Goal: Information Seeking & Learning: Learn about a topic

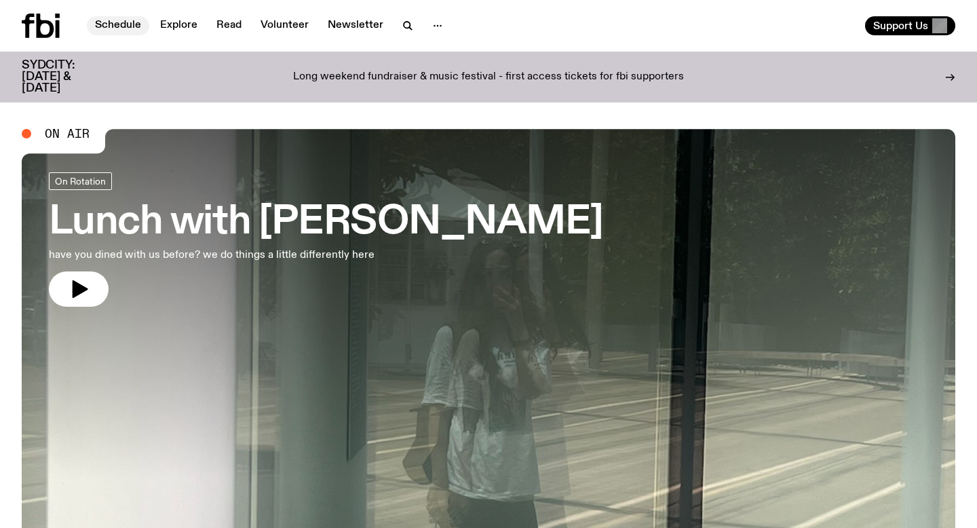
click at [130, 22] on link "Schedule" at bounding box center [118, 25] width 62 height 19
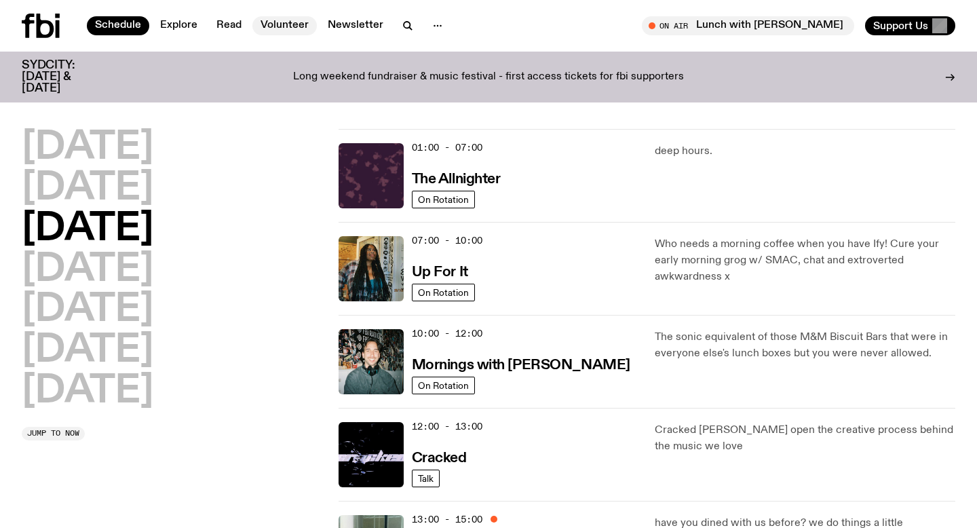
click at [289, 27] on link "Volunteer" at bounding box center [284, 25] width 64 height 19
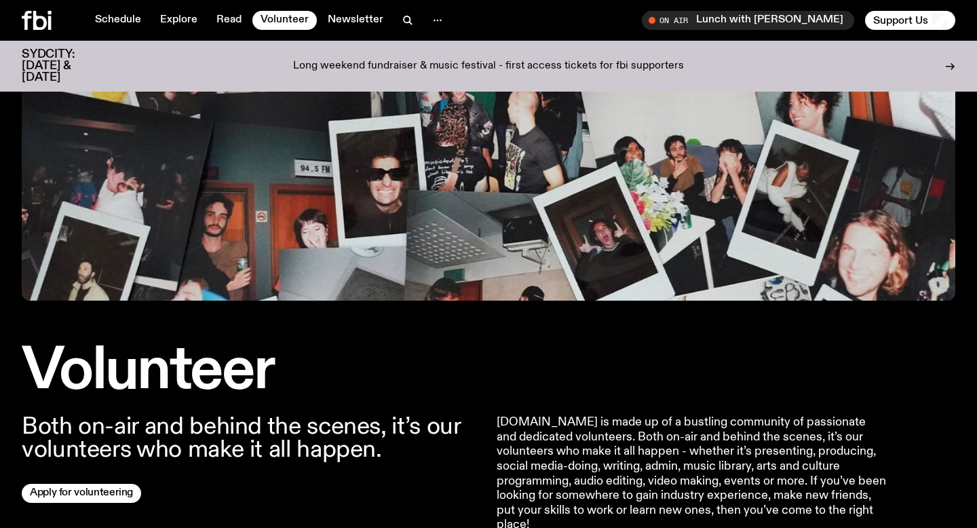
scroll to position [343, 0]
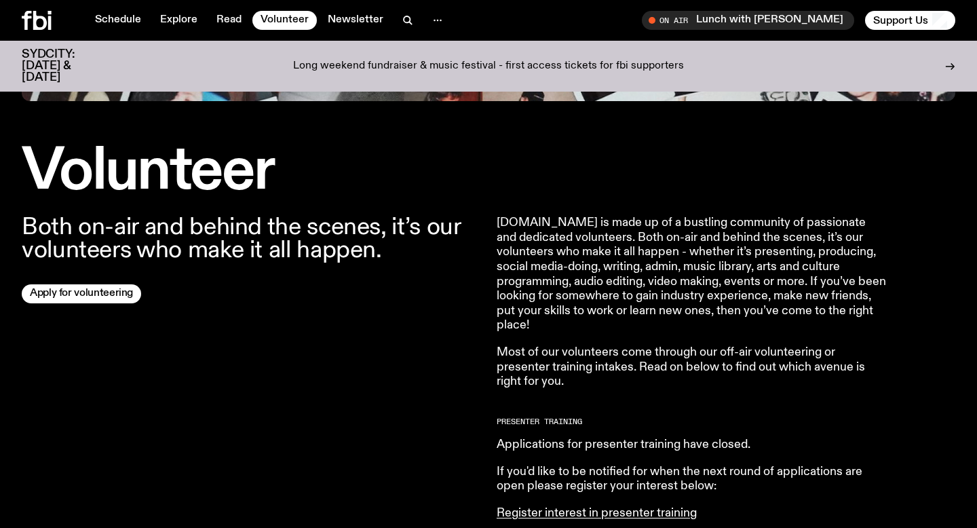
click at [283, 229] on p "Both on-air and behind the scenes, it’s our volunteers who make it all happen." at bounding box center [251, 239] width 459 height 46
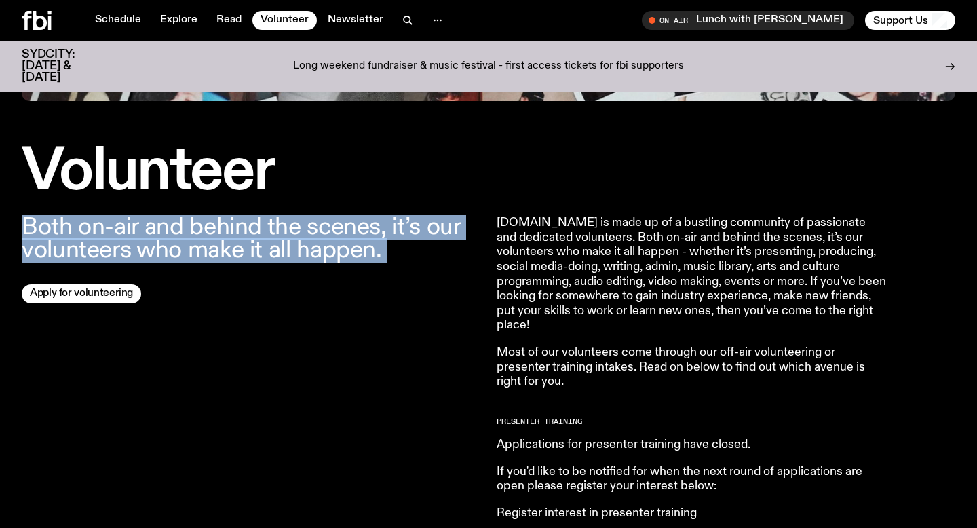
click at [283, 229] on p "Both on-air and behind the scenes, it’s our volunteers who make it all happen." at bounding box center [251, 239] width 459 height 46
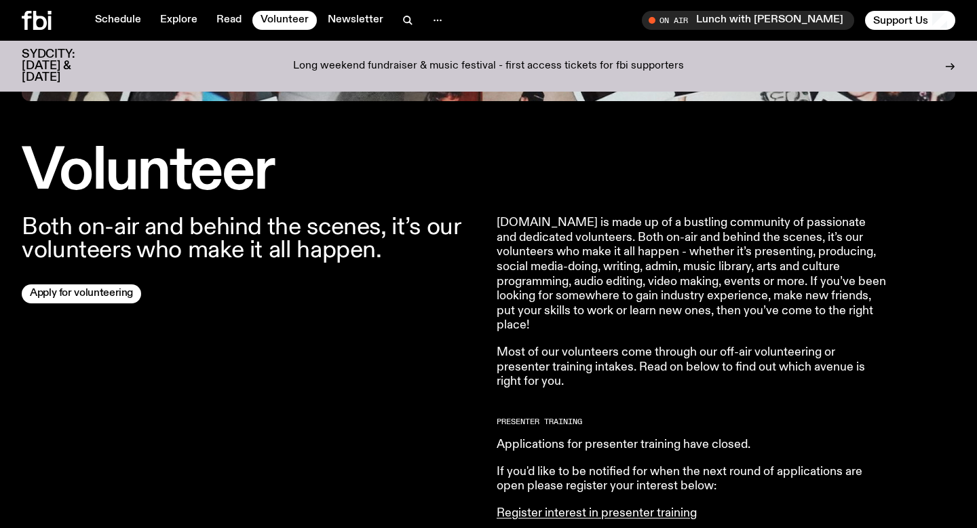
click at [338, 252] on p "Both on-air and behind the scenes, it’s our volunteers who make it all happen." at bounding box center [251, 239] width 459 height 46
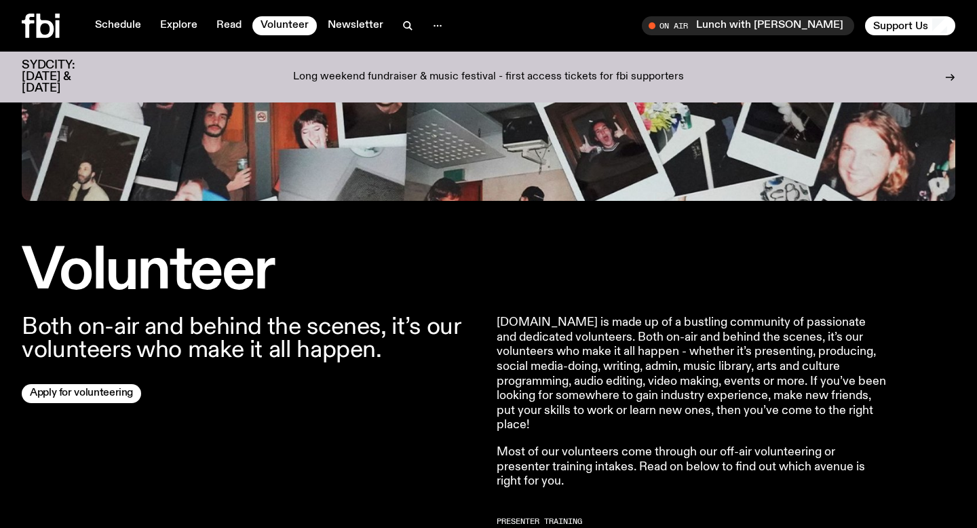
scroll to position [0, 0]
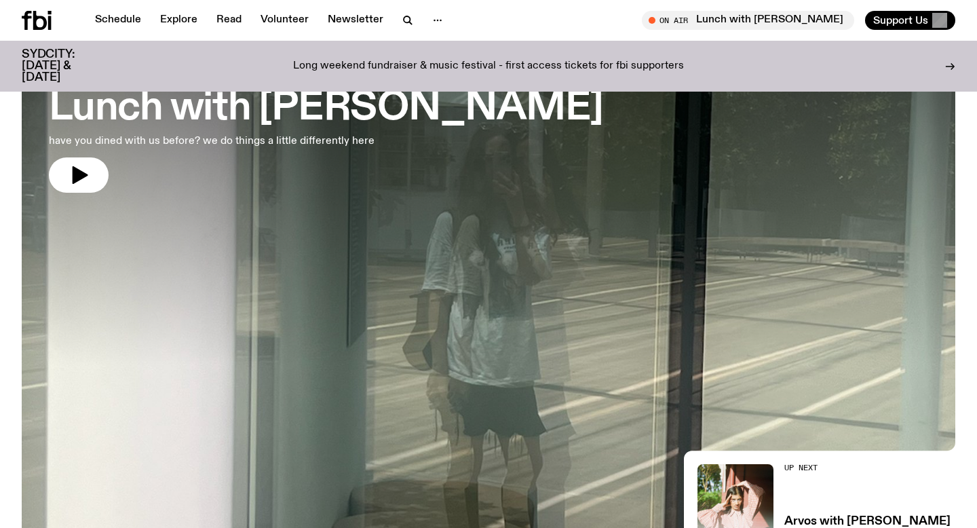
scroll to position [550, 0]
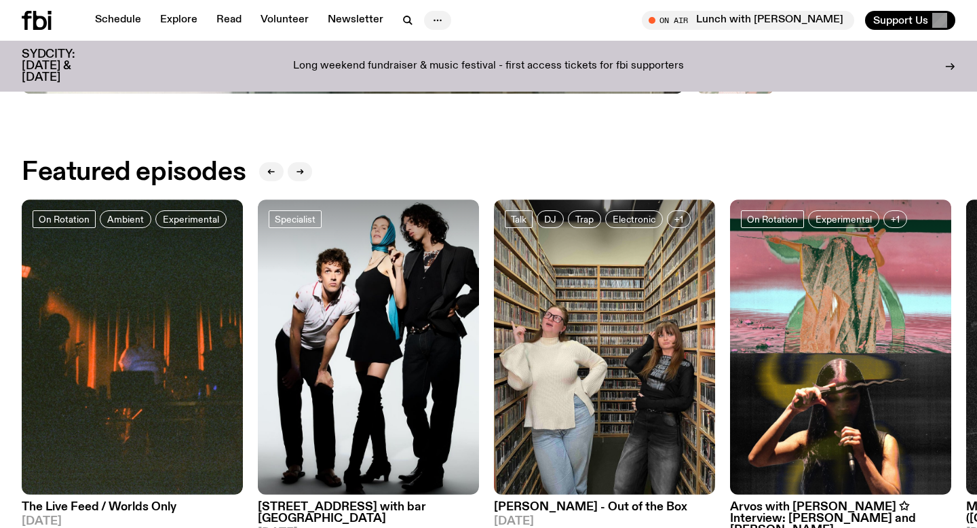
click at [434, 22] on icon "button" at bounding box center [437, 20] width 16 height 16
click at [429, 76] on link "Contact" at bounding box center [438, 71] width 68 height 19
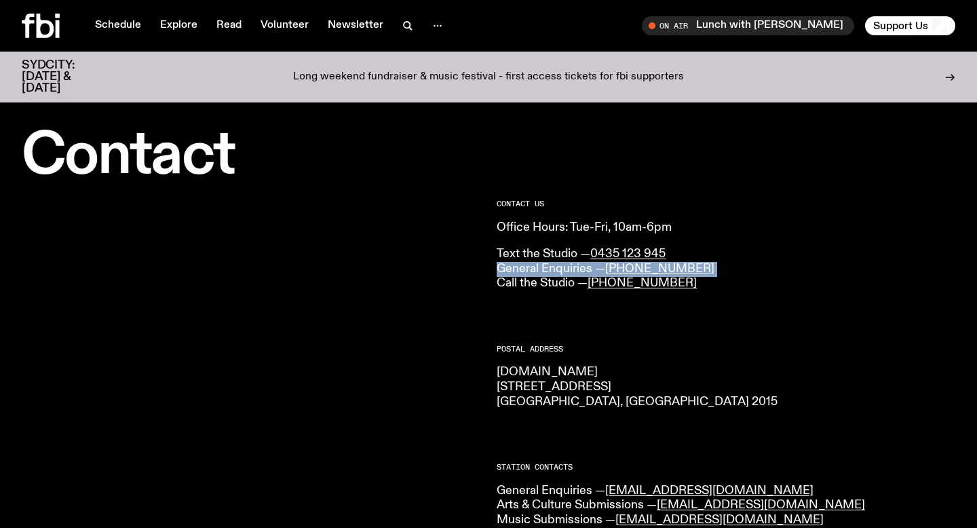
click at [562, 345] on div "CONTACT US Office Hours: Tue-Fri, 10am-6pm Text the Studio — 0435 123 945 Gener…" at bounding box center [726, 377] width 459 height 64
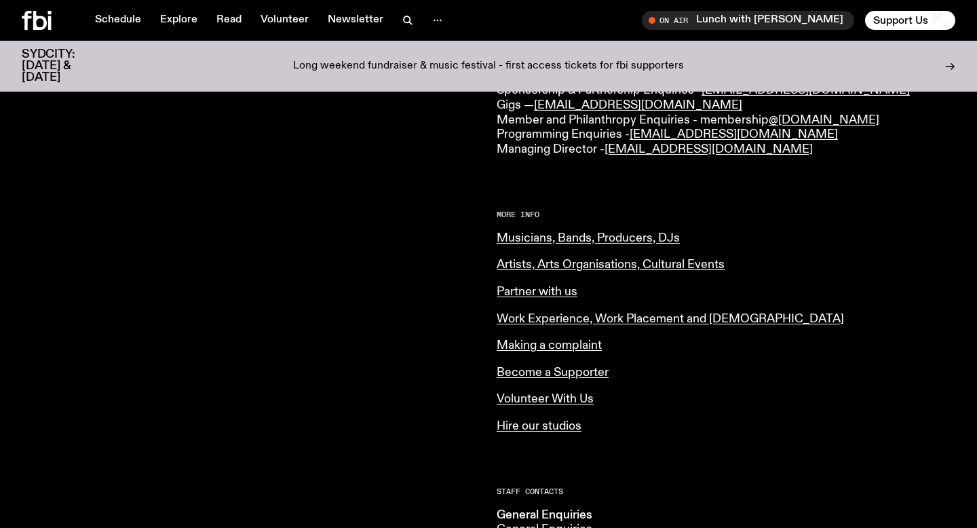
scroll to position [434, 0]
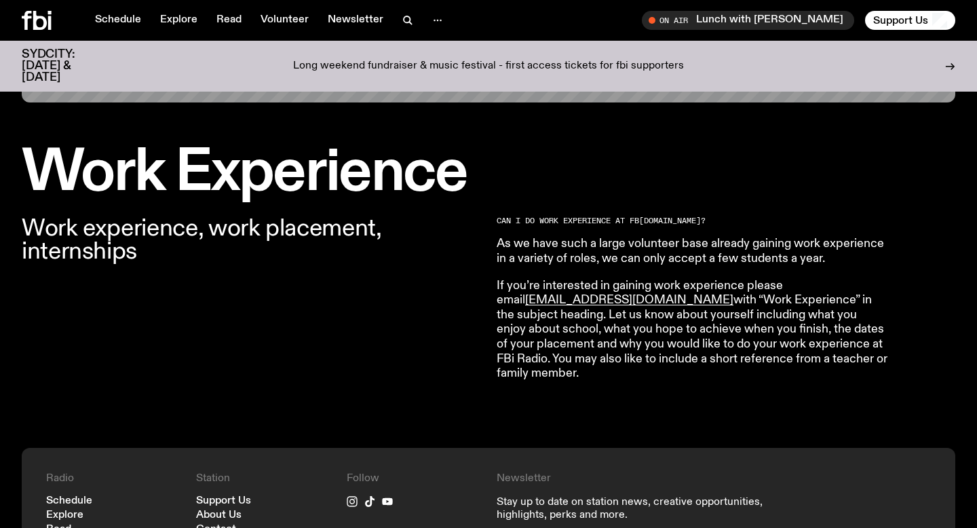
scroll to position [341, 0]
click at [566, 247] on p "As we have such a large volunteer base already gaining work experience in a var…" at bounding box center [692, 251] width 391 height 29
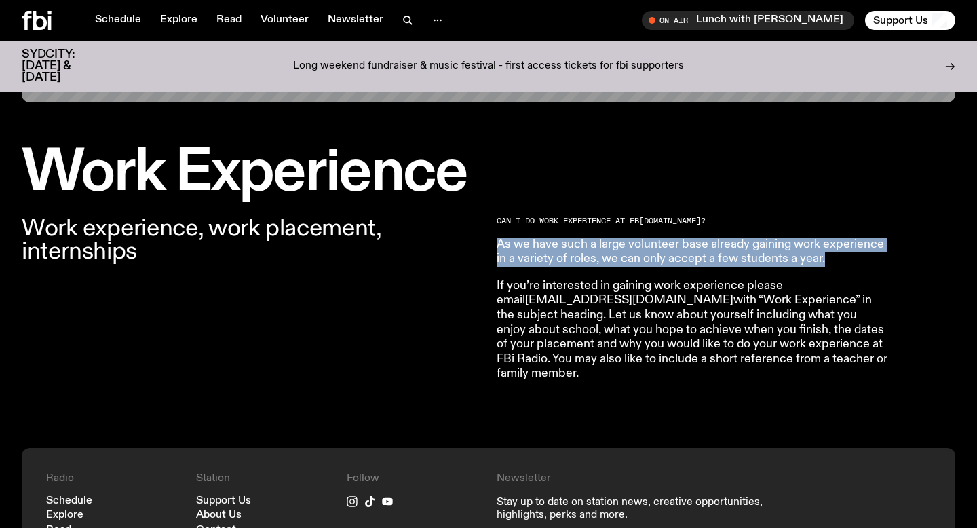
click at [566, 247] on p "As we have such a large volunteer base already gaining work experience in a var…" at bounding box center [692, 251] width 391 height 29
click at [563, 256] on p "As we have such a large volunteer base already gaining work experience in a var…" at bounding box center [692, 251] width 391 height 29
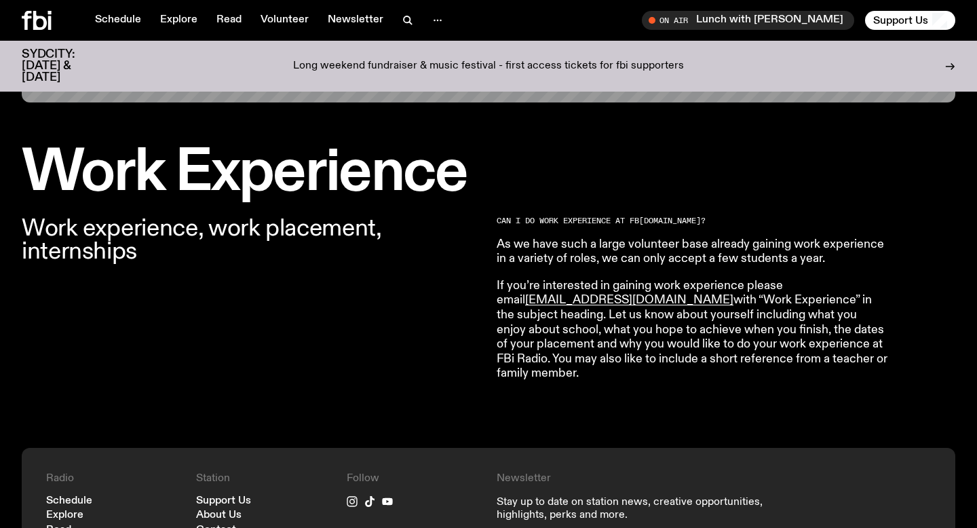
click at [556, 282] on p "If you’re interested in gaining work experience please email volunteer@fbiradio…" at bounding box center [692, 330] width 391 height 102
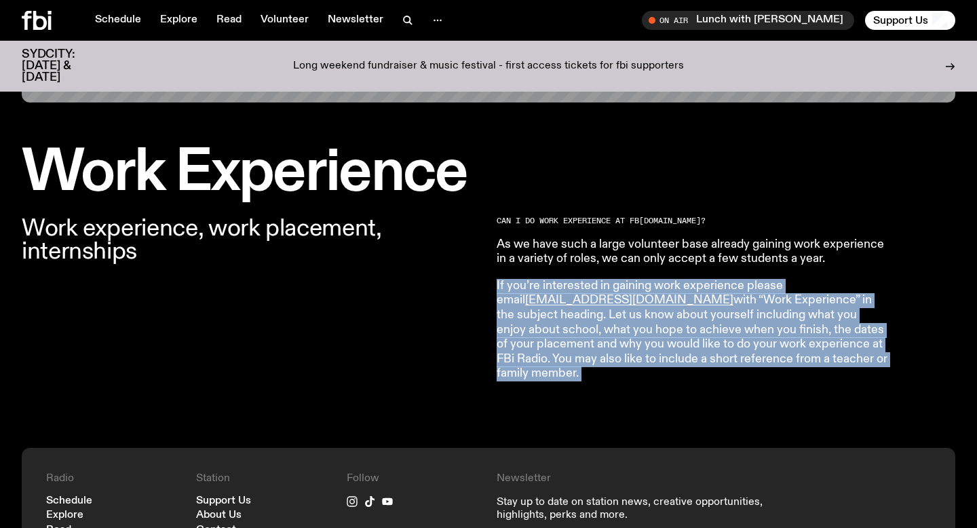
click at [556, 282] on p "If you’re interested in gaining work experience please email volunteer@fbiradio…" at bounding box center [692, 330] width 391 height 102
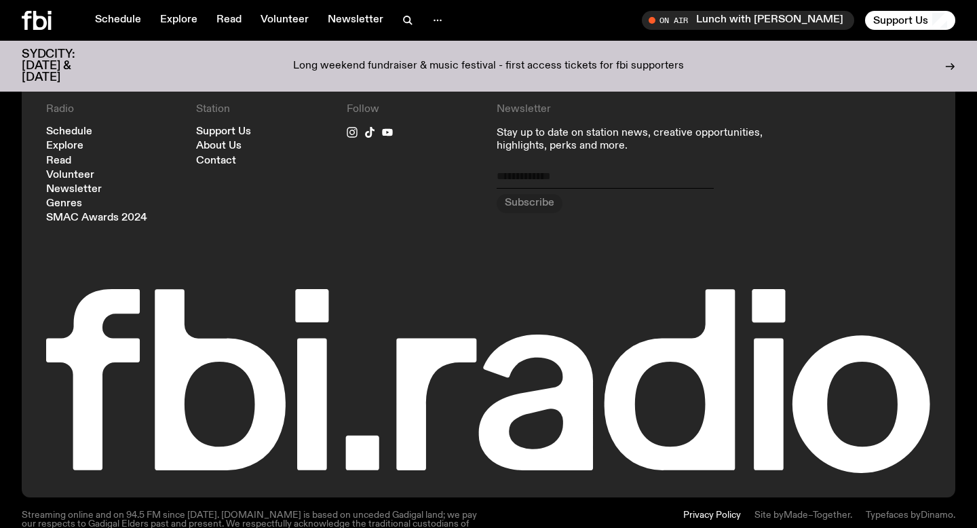
scroll to position [706, 0]
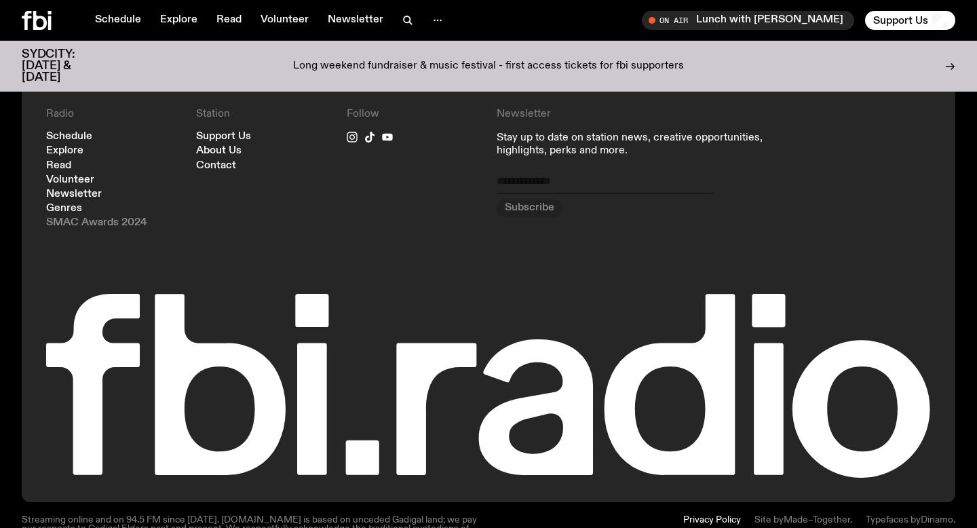
click at [139, 220] on link "SMAC Awards 2024" at bounding box center [96, 223] width 101 height 10
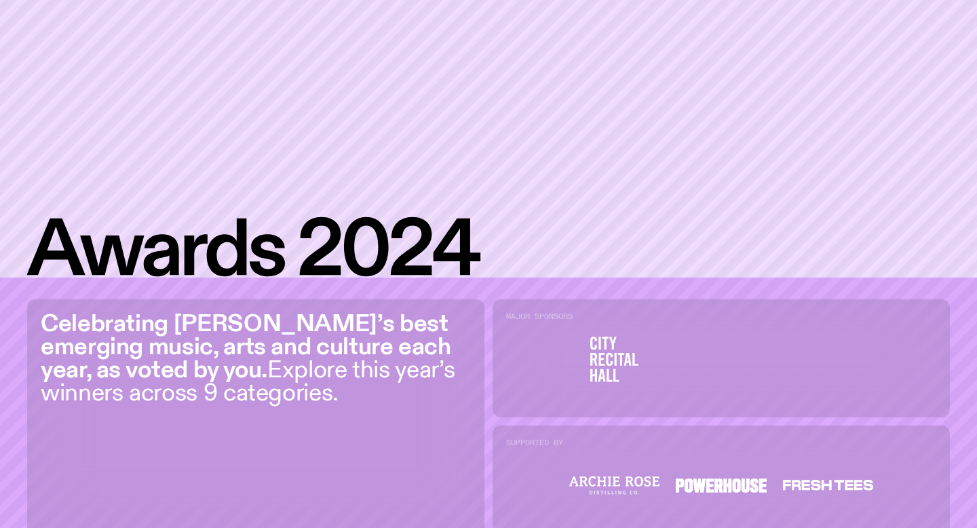
scroll to position [179, 0]
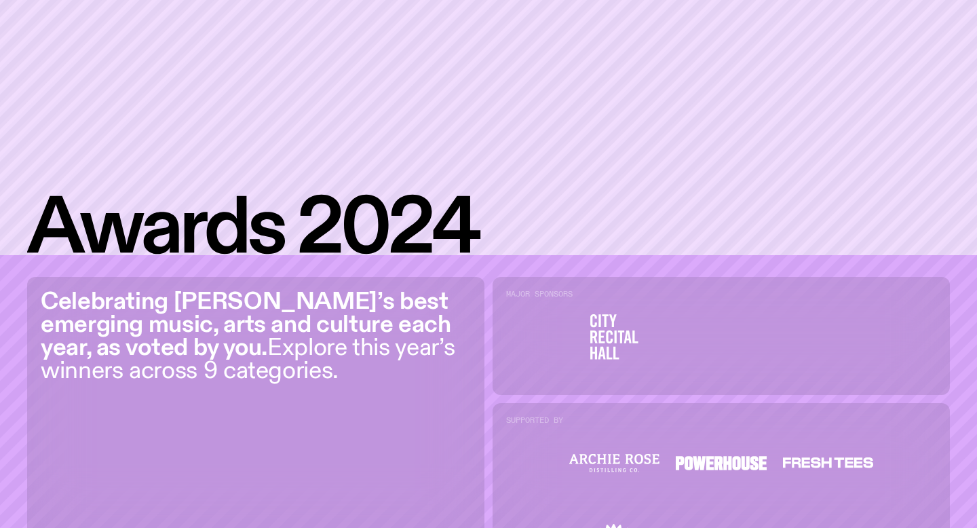
click at [252, 296] on strong "Celebrating Sydney’s best emerging music, arts and culture each year, as voted …" at bounding box center [246, 325] width 410 height 71
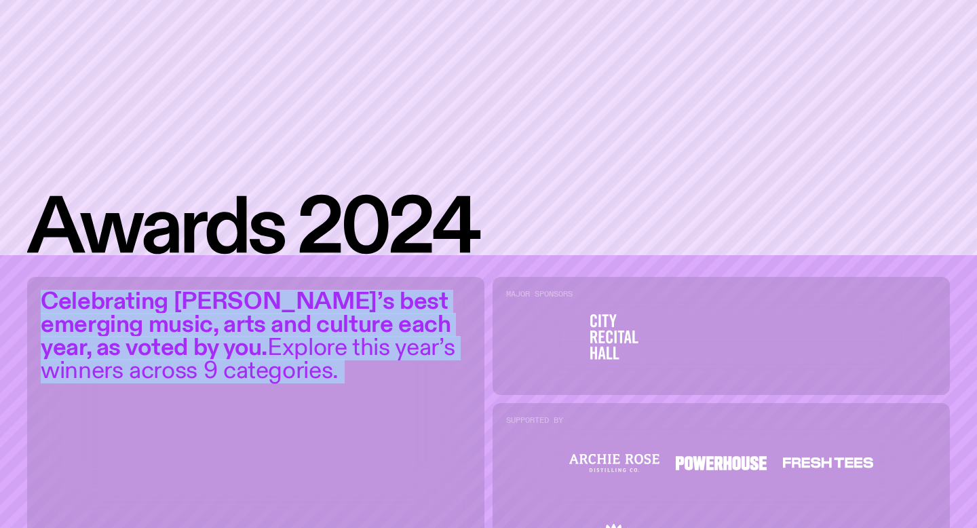
click at [252, 303] on strong "Celebrating Sydney’s best emerging music, arts and culture each year, as voted …" at bounding box center [246, 325] width 410 height 71
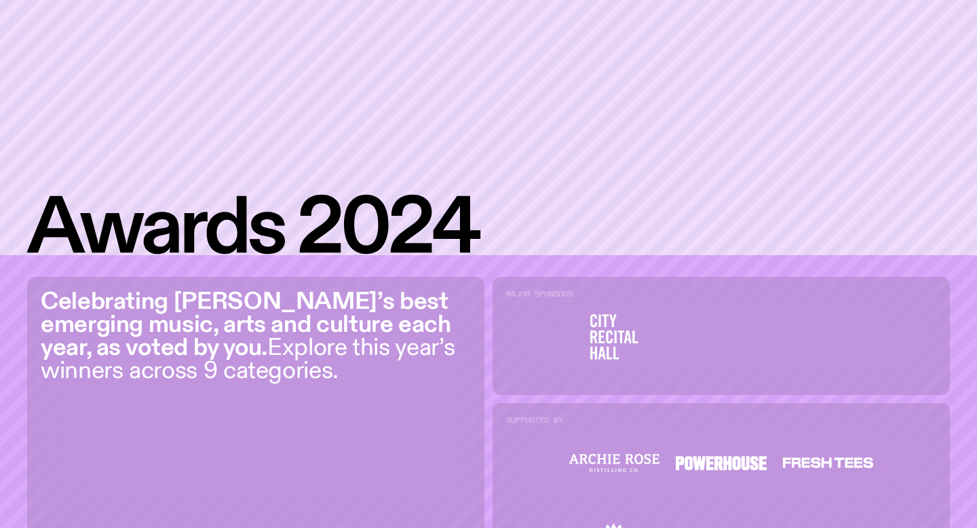
click at [311, 362] on p "Celebrating Sydney’s best emerging music, arts and culture each year, as voted …" at bounding box center [256, 336] width 430 height 93
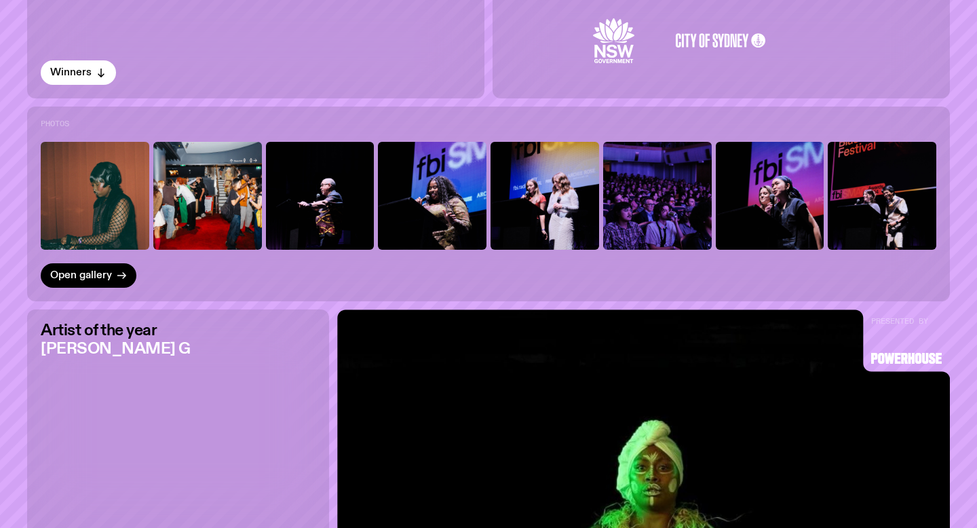
scroll to position [677, 0]
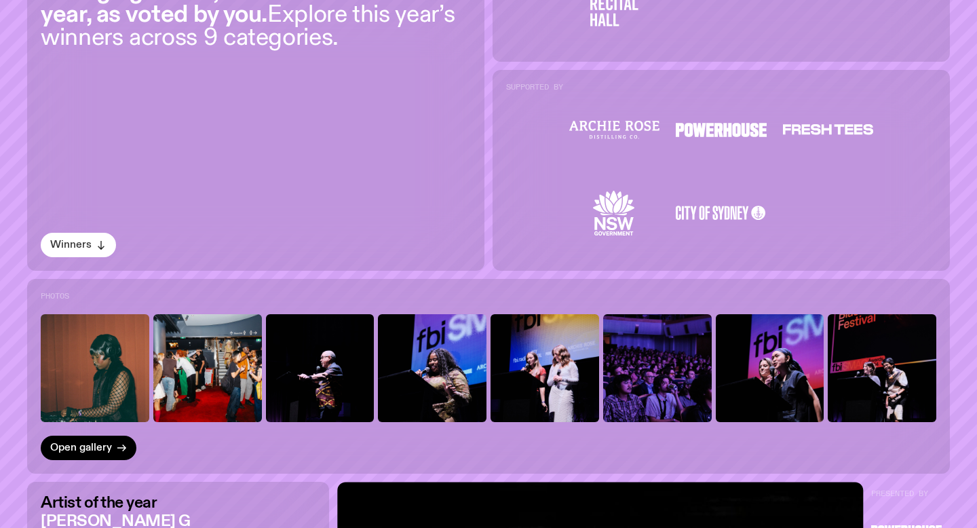
click at [76, 247] on span "Winners" at bounding box center [70, 245] width 41 height 10
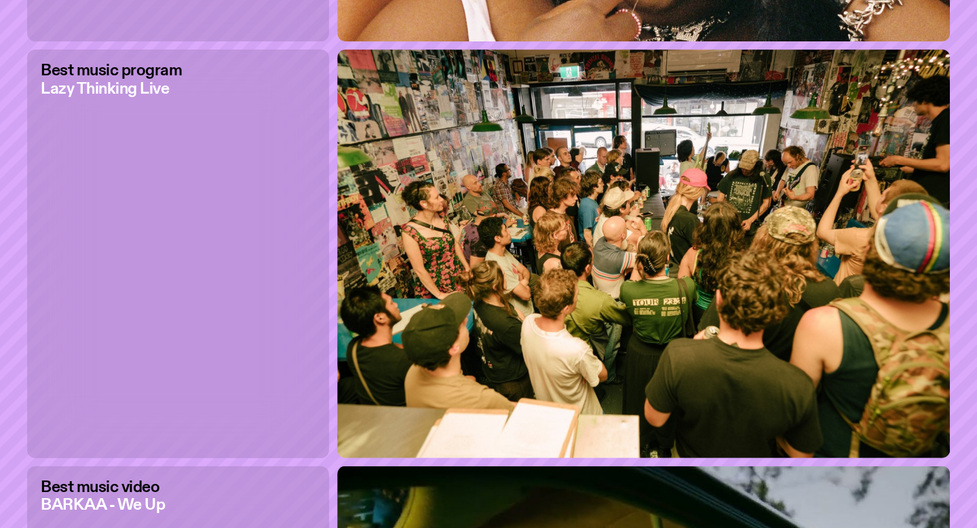
scroll to position [2180, 0]
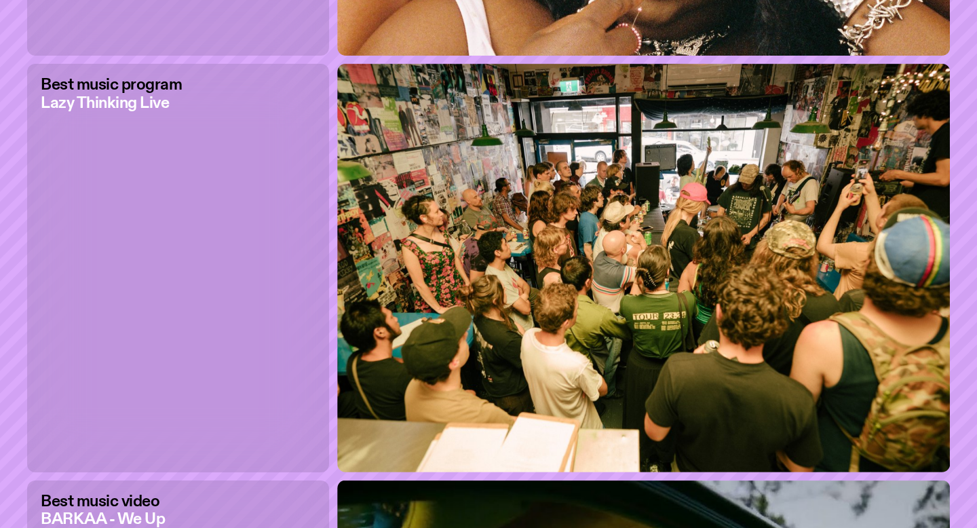
click at [130, 90] on h2 "Best music program" at bounding box center [111, 85] width 141 height 16
click at [130, 104] on h3 "Lazy Thinking Live" at bounding box center [111, 104] width 141 height 16
click at [402, 172] on img at bounding box center [643, 268] width 613 height 408
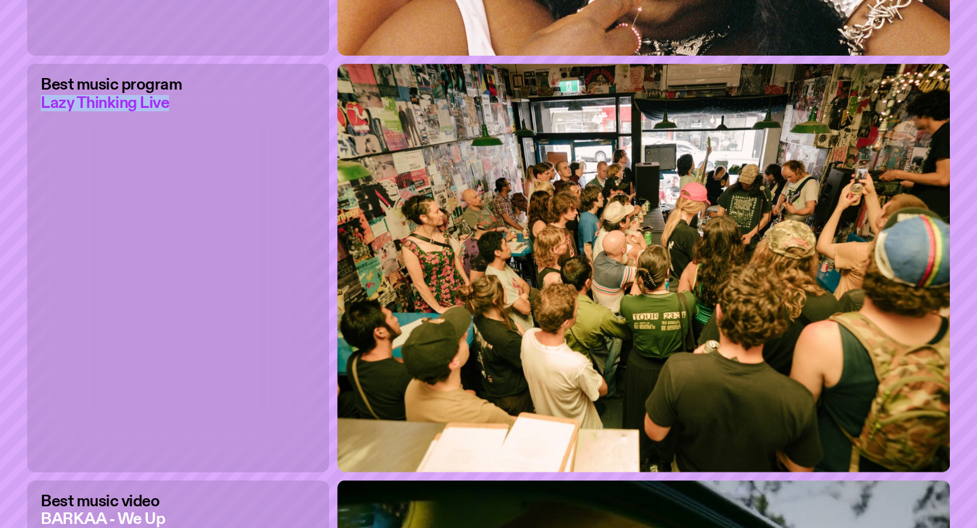
click at [402, 172] on img at bounding box center [643, 268] width 613 height 408
click at [292, 178] on div "Best music program Lazy Thinking Live" at bounding box center [178, 268] width 302 height 408
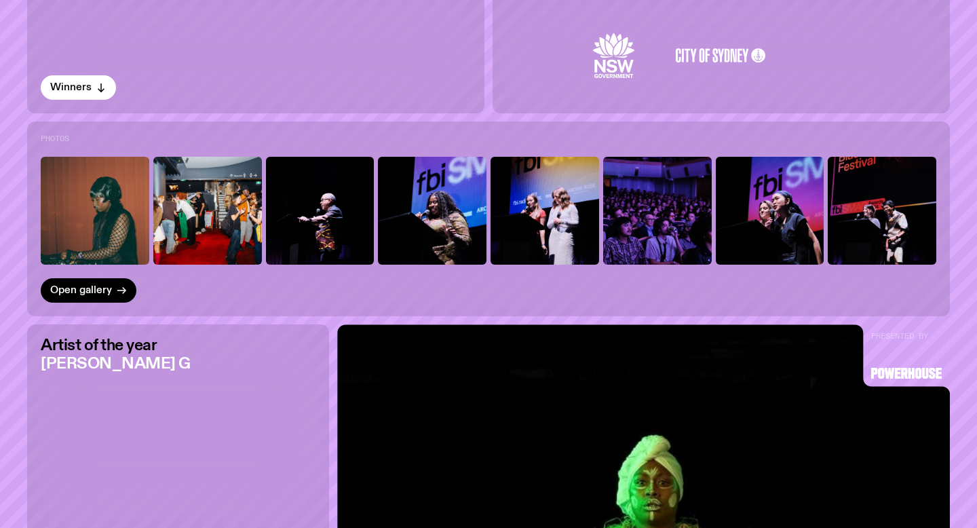
scroll to position [0, 0]
